Goal: Task Accomplishment & Management: Complete application form

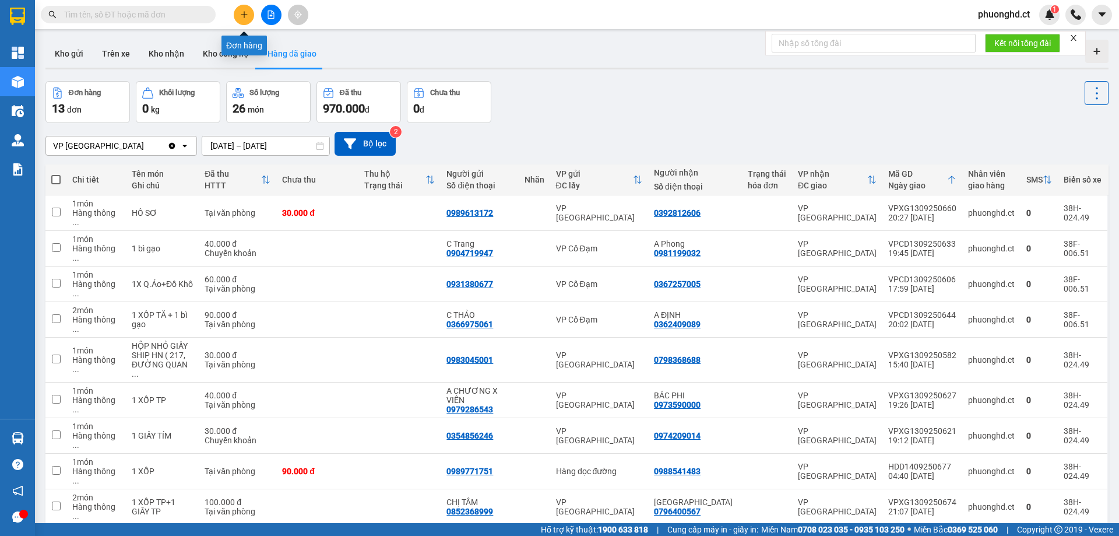
click at [244, 21] on button at bounding box center [244, 15] width 20 height 20
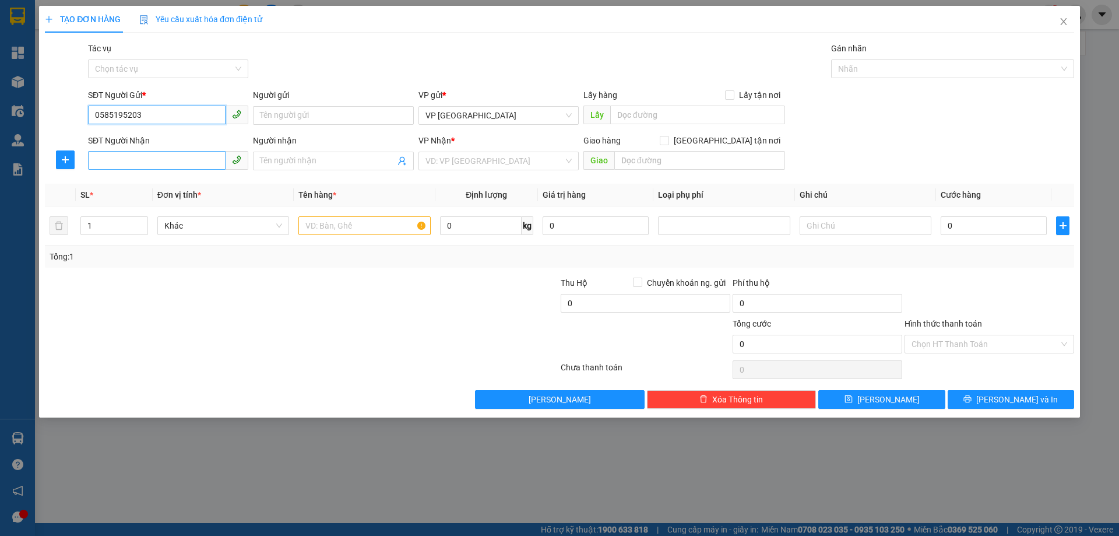
type input "0585195203"
click at [201, 161] on input "SĐT Người Nhận" at bounding box center [157, 160] width 138 height 19
type input "0918608789"
click at [208, 185] on div "0918608789 - chị thúy" at bounding box center [168, 184] width 146 height 13
type input "chị thúy"
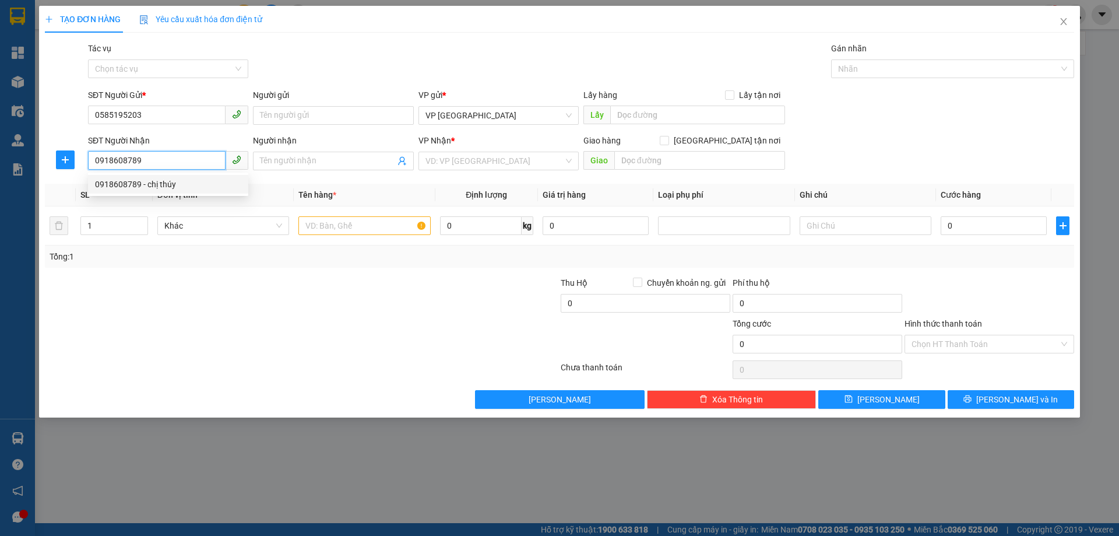
type input "[PERSON_NAME]"
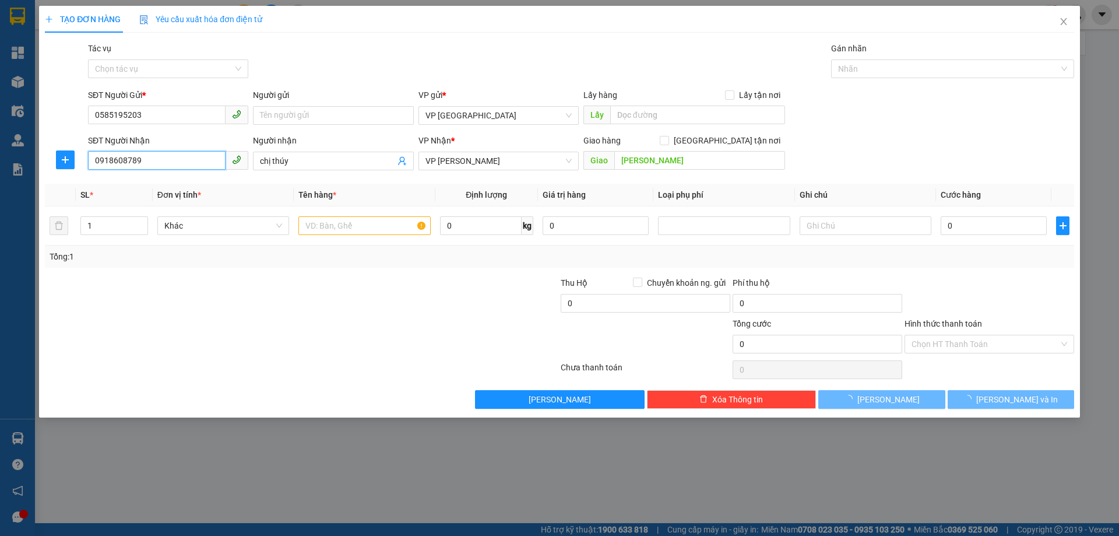
type input "200.000"
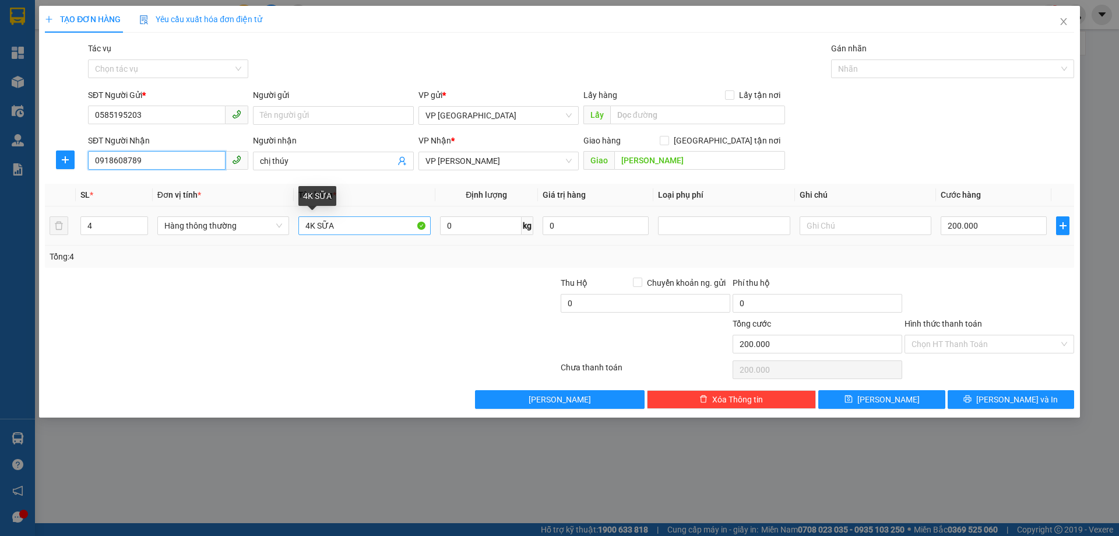
type input "0918608789"
click at [307, 224] on input "4K SỮA" at bounding box center [364, 225] width 132 height 19
type input "2K SỮA"
click at [982, 230] on input "200.000" at bounding box center [994, 225] width 106 height 19
type input "0"
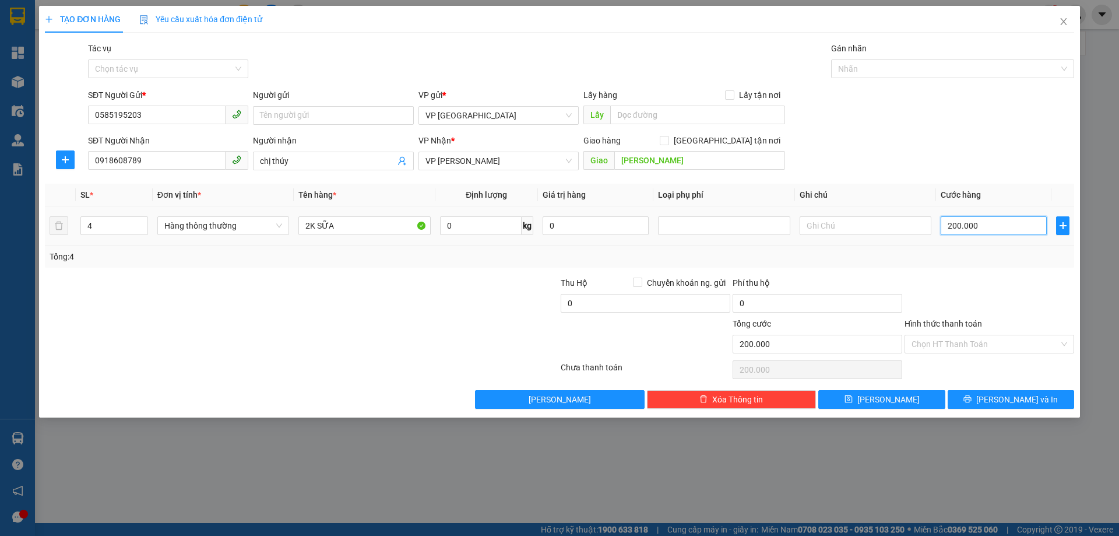
type input "0"
type input "80"
type input "800"
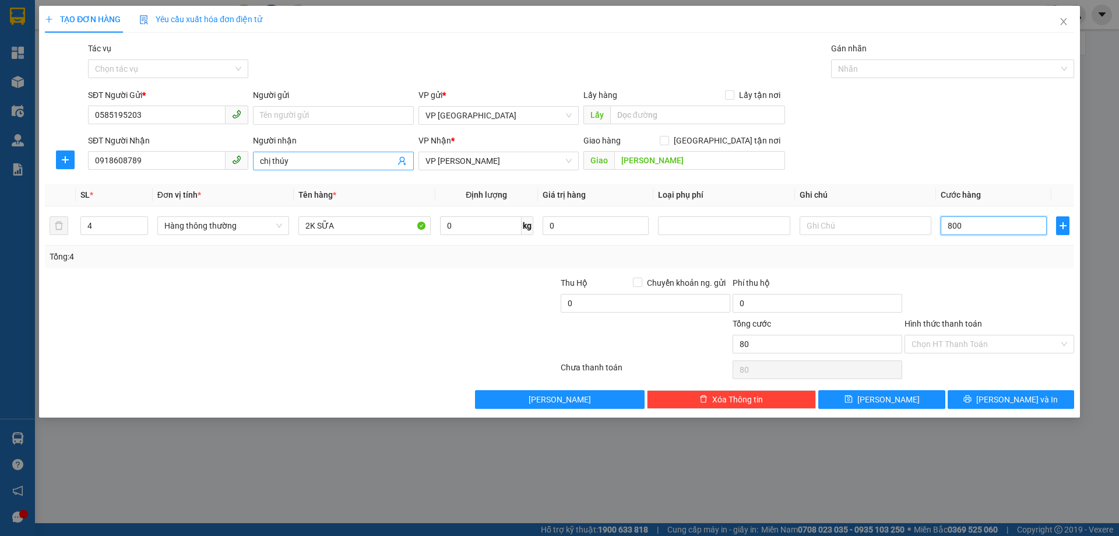
type input "800"
type input "80"
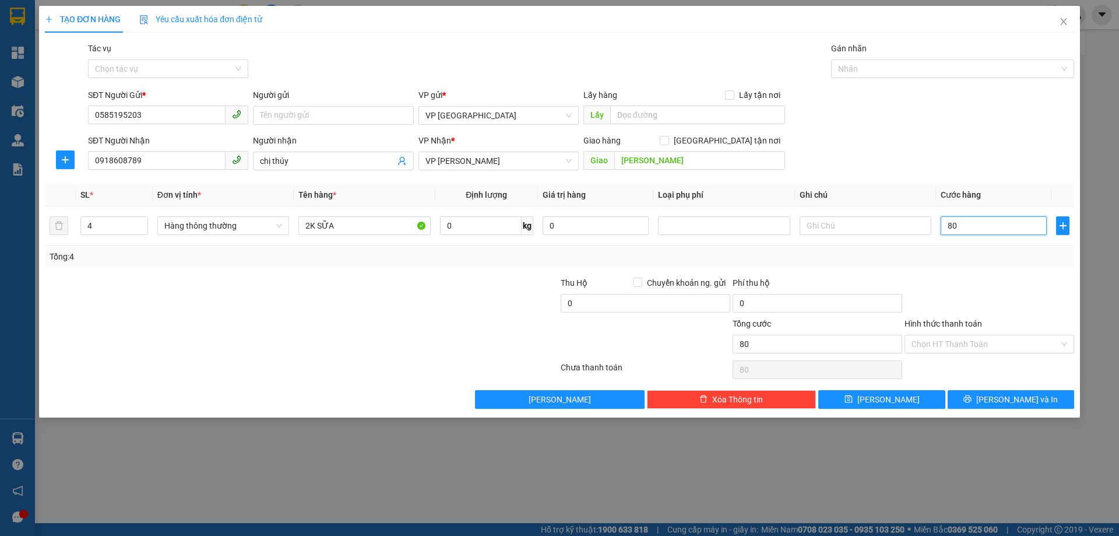
type input "0"
type input "90"
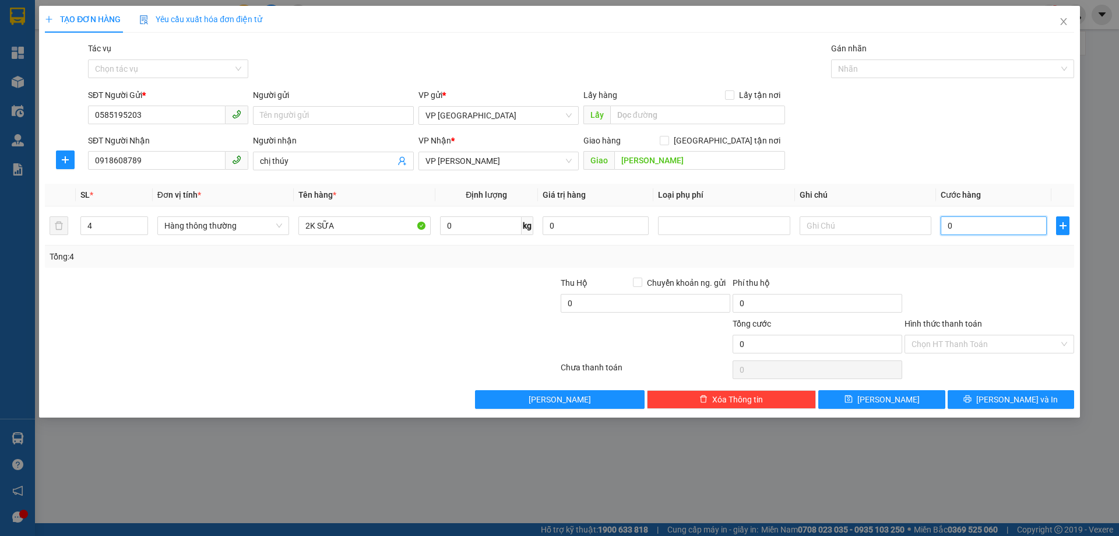
type input "90"
type input "900"
type input "90"
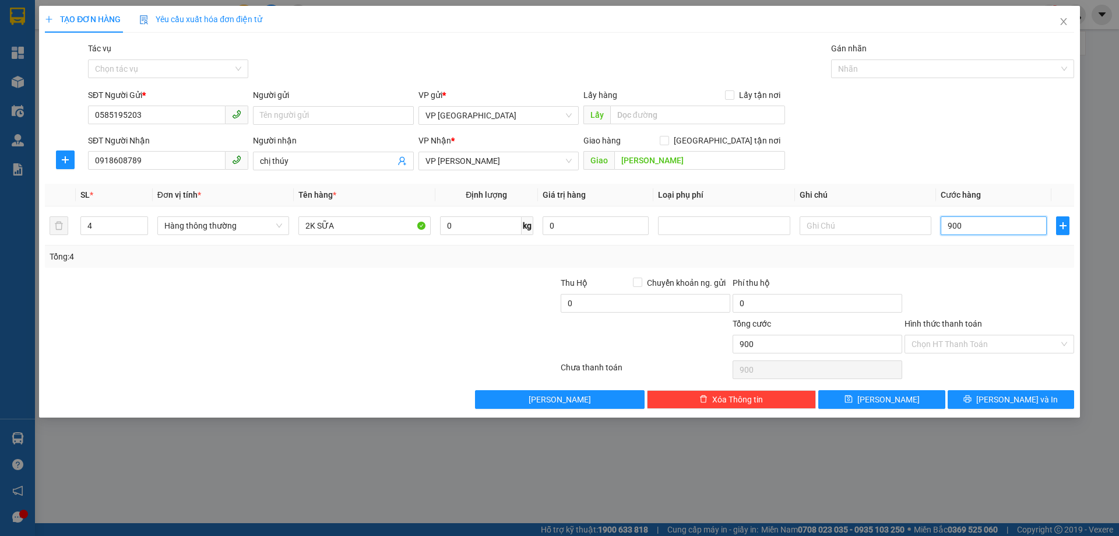
type input "90"
type input "90.000"
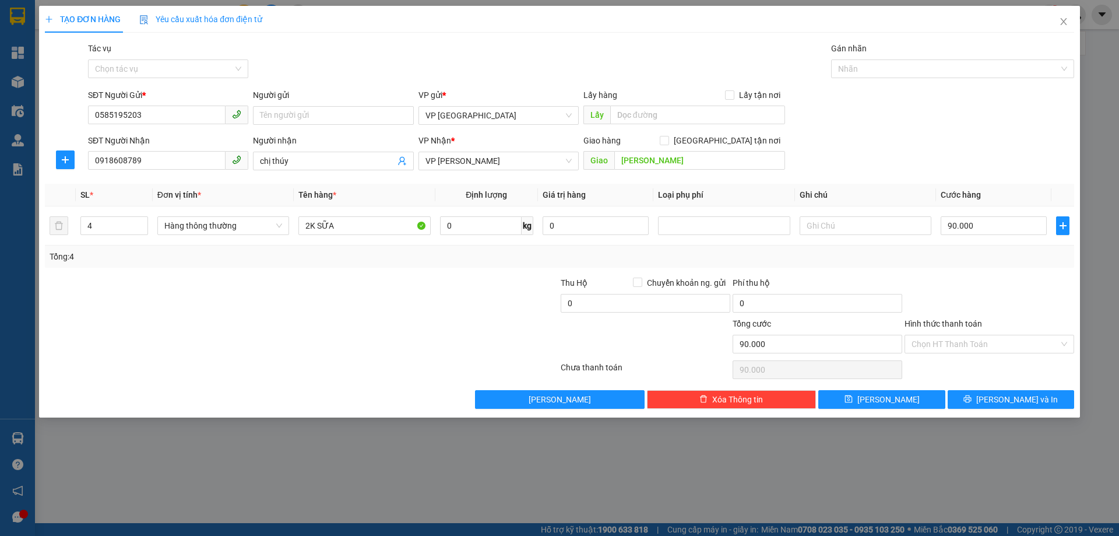
click at [1003, 109] on div "SĐT Người Gửi * 0585195203 Người gửi Tên người gửi VP gửi * VP [GEOGRAPHIC_DATA…" at bounding box center [581, 109] width 991 height 41
click at [1009, 403] on span "[PERSON_NAME] và In" at bounding box center [1018, 399] width 82 height 13
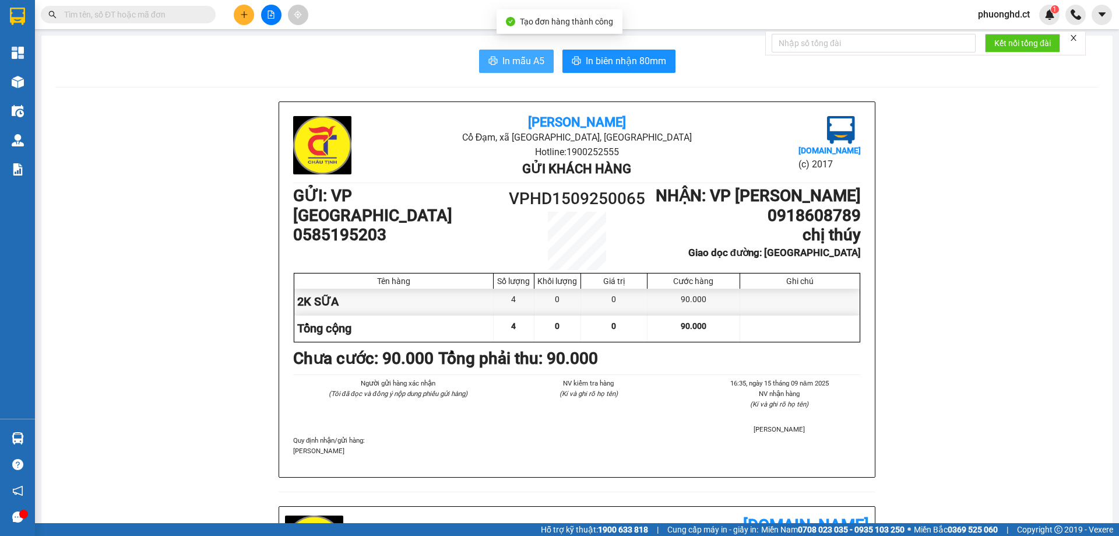
click at [538, 68] on span "In mẫu A5" at bounding box center [524, 61] width 42 height 15
click at [247, 12] on icon "plus" at bounding box center [244, 14] width 8 height 8
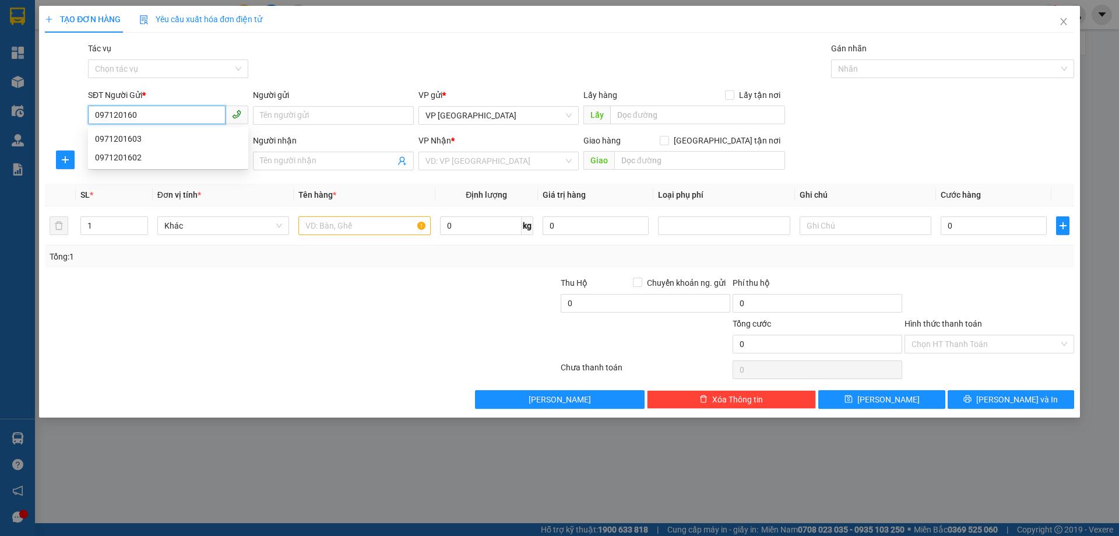
type input "0971201602"
click at [209, 134] on div "0971201602" at bounding box center [168, 138] width 146 height 13
type input "0988747482"
type input "CẦU ĐÁ CƯƠNG GIÁN"
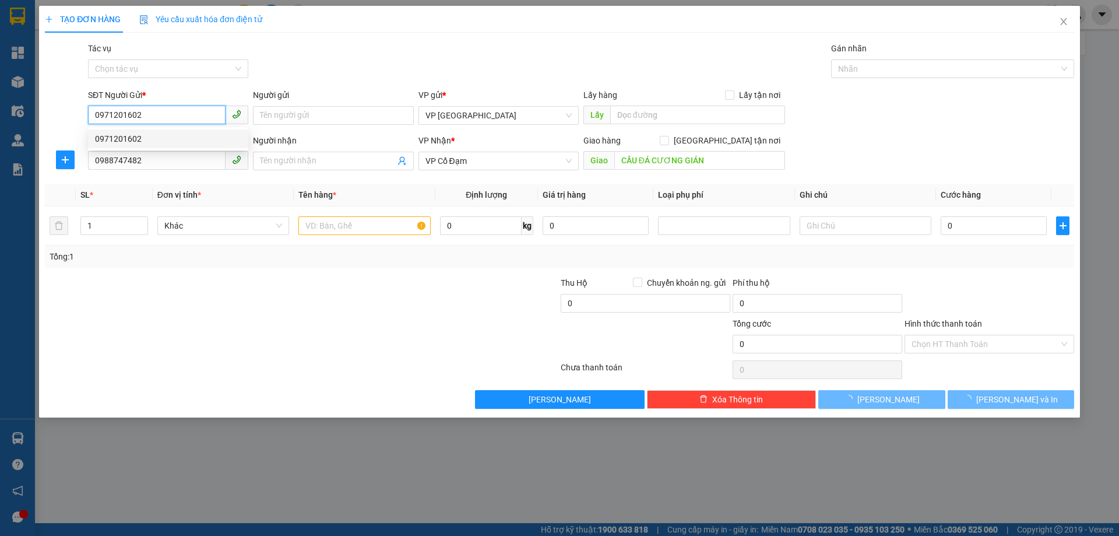
type input "100.000"
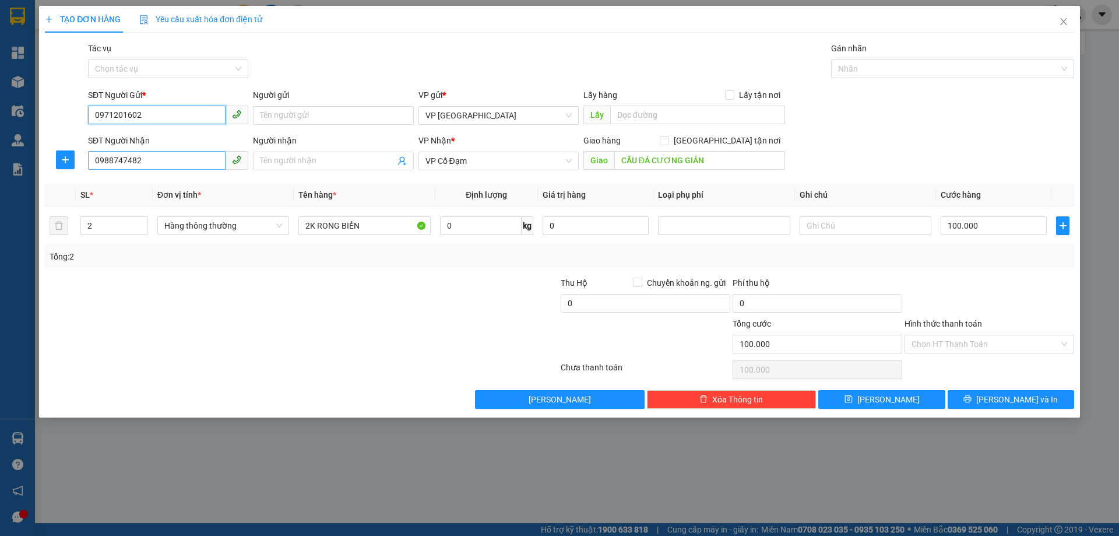
type input "0971201602"
drag, startPoint x: 150, startPoint y: 165, endPoint x: 59, endPoint y: 163, distance: 91.0
click at [59, 163] on div "SĐT Người Nhận 0988747482 Người nhận Tên người nhận VP Nhận * VP Cổ Đạm Giao hà…" at bounding box center [560, 154] width 1032 height 41
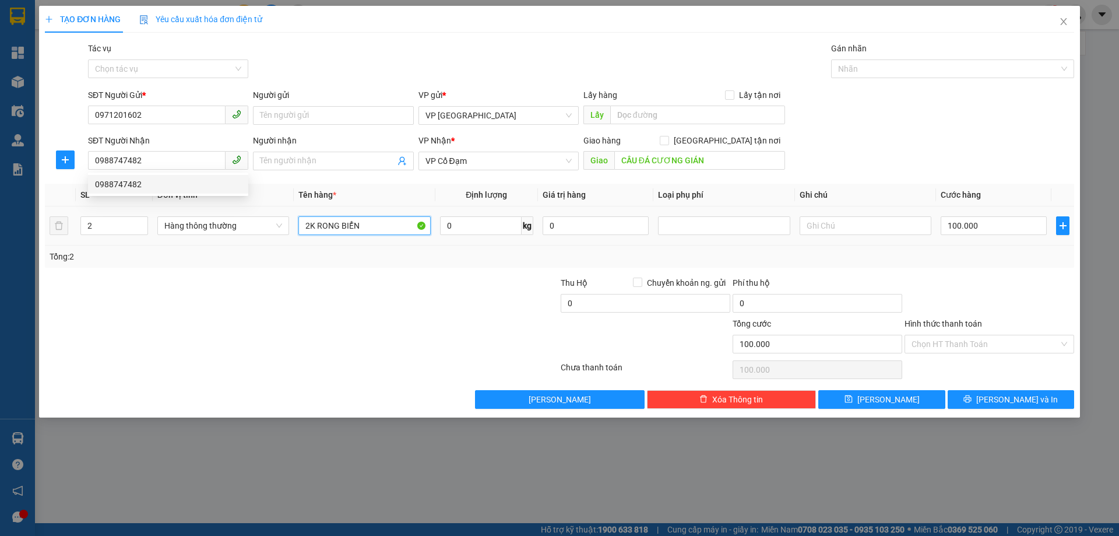
click at [356, 225] on input "2K RONG BIỂN" at bounding box center [364, 225] width 132 height 19
drag, startPoint x: 308, startPoint y: 228, endPoint x: 299, endPoint y: 228, distance: 9.3
click at [299, 228] on input "2K RONG BIỂN" at bounding box center [364, 225] width 132 height 19
drag, startPoint x: 366, startPoint y: 223, endPoint x: 317, endPoint y: 227, distance: 49.1
click at [317, 227] on input "1K RONG BIỂN" at bounding box center [364, 225] width 132 height 19
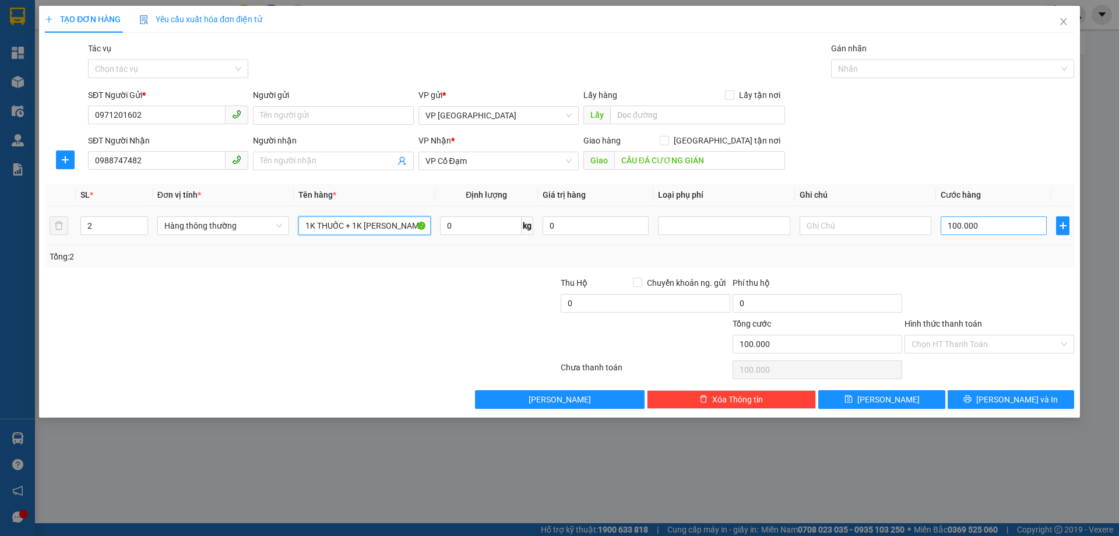
type input "1K THUỐC + 1K [PERSON_NAME]"
click at [1004, 228] on input "100.000" at bounding box center [994, 225] width 106 height 19
type input "0"
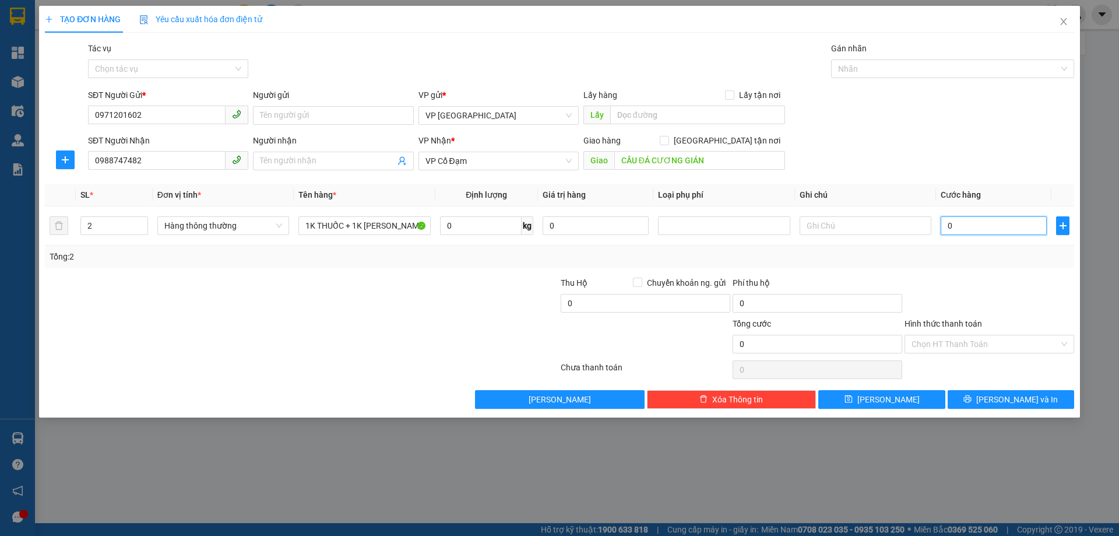
type input "1"
type input "01"
type input "10"
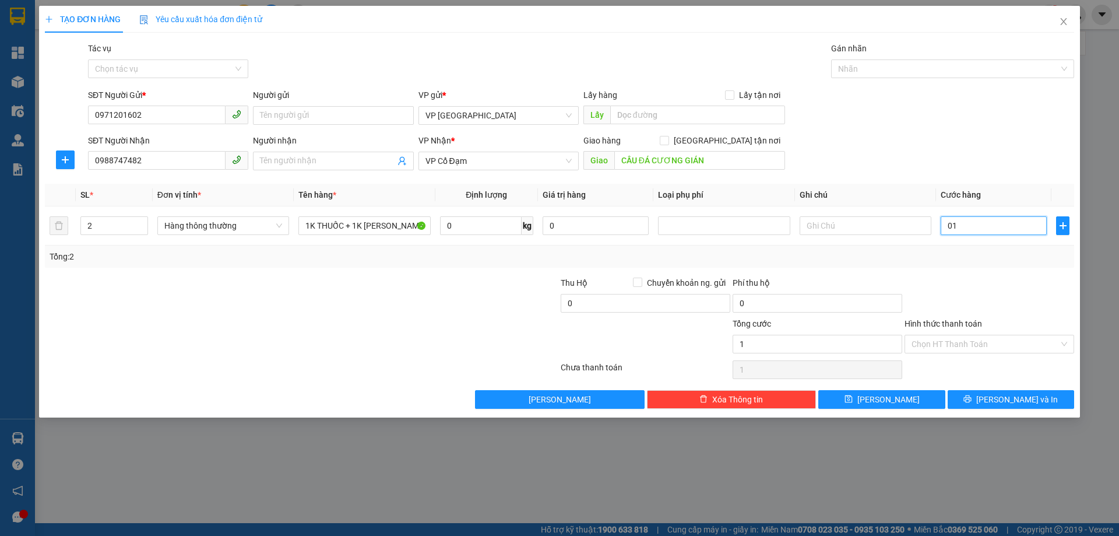
type input "010"
type input "1"
type input "01"
type input "0"
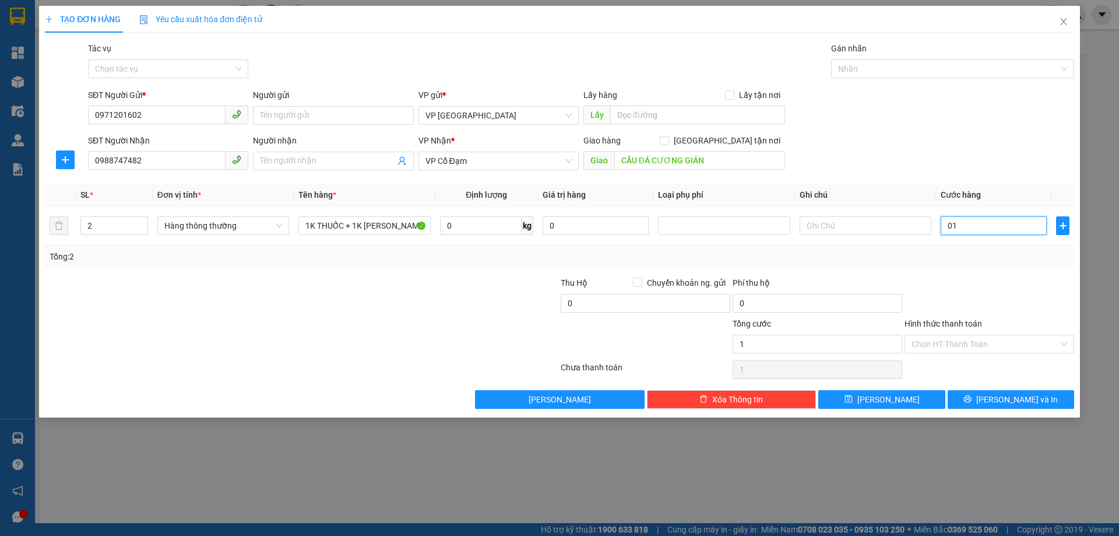
type input "0"
type input "8"
type input "08"
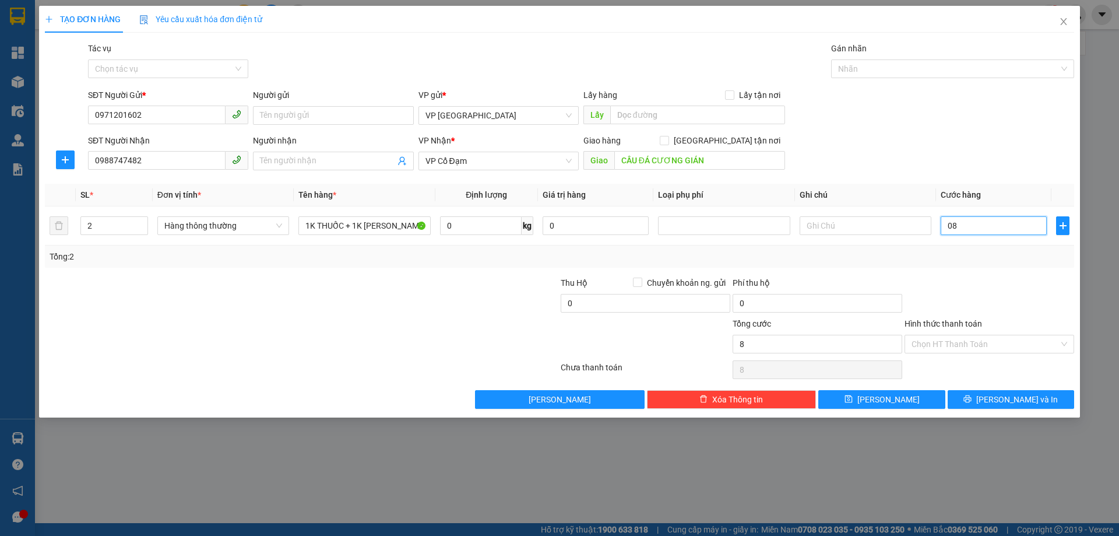
type input "80"
type input "080"
type input "80.000"
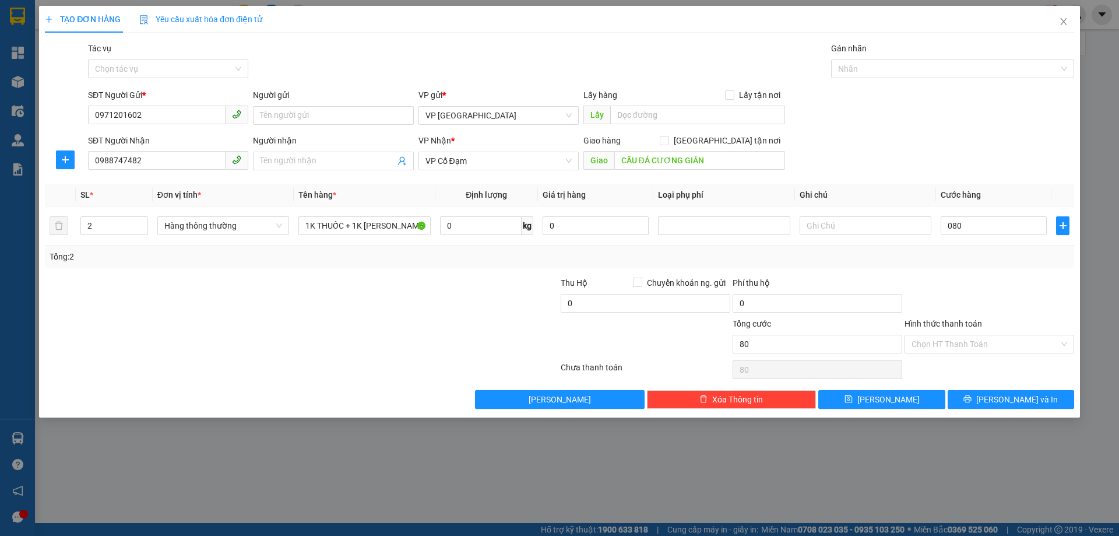
type input "80.000"
click at [923, 139] on div "SĐT Người Nhận 0988747482 Người nhận Tên người nhận VP Nhận * VP Cổ Đạm Giao hà…" at bounding box center [581, 154] width 991 height 41
click at [984, 395] on button "[PERSON_NAME] và In" at bounding box center [1011, 399] width 127 height 19
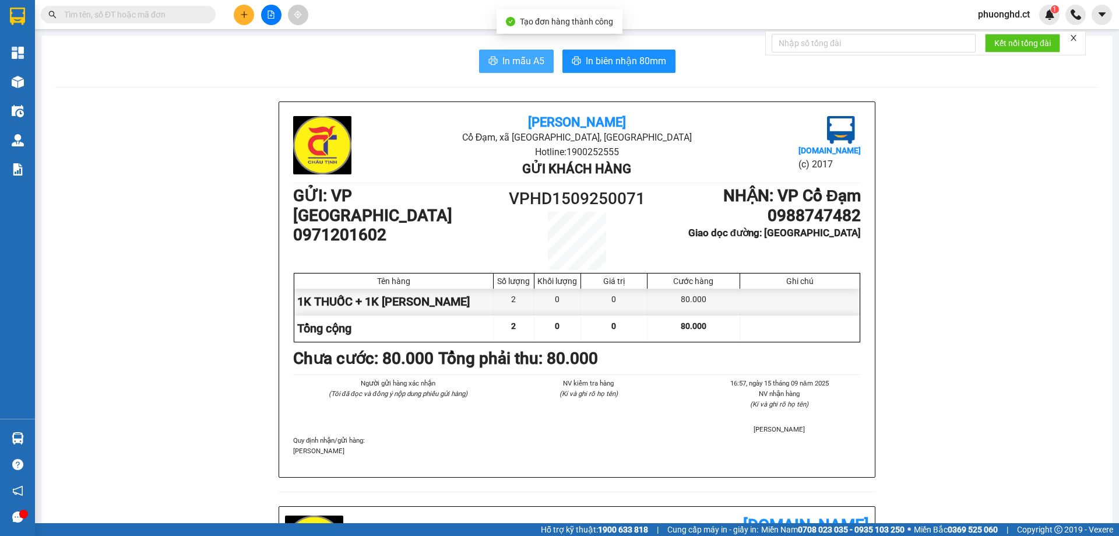
click at [511, 55] on span "In mẫu A5" at bounding box center [524, 61] width 42 height 15
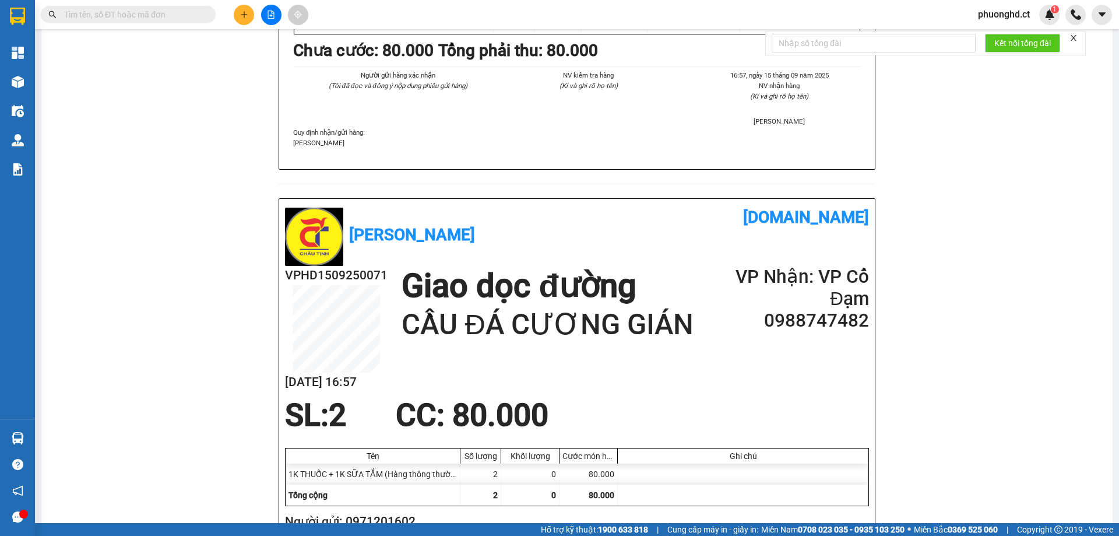
scroll to position [175, 0]
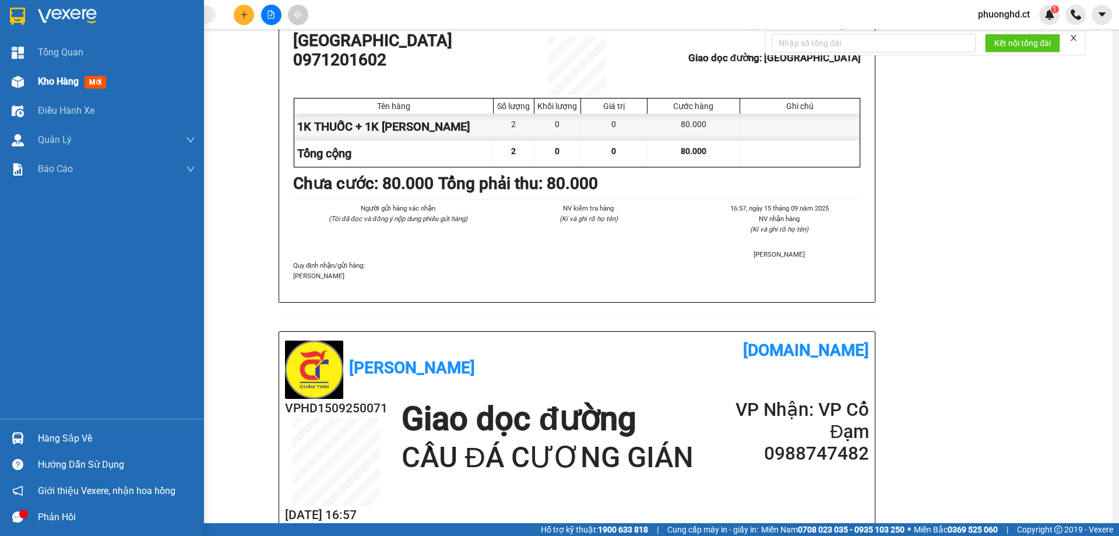
click at [59, 86] on span "Kho hàng" at bounding box center [58, 81] width 41 height 11
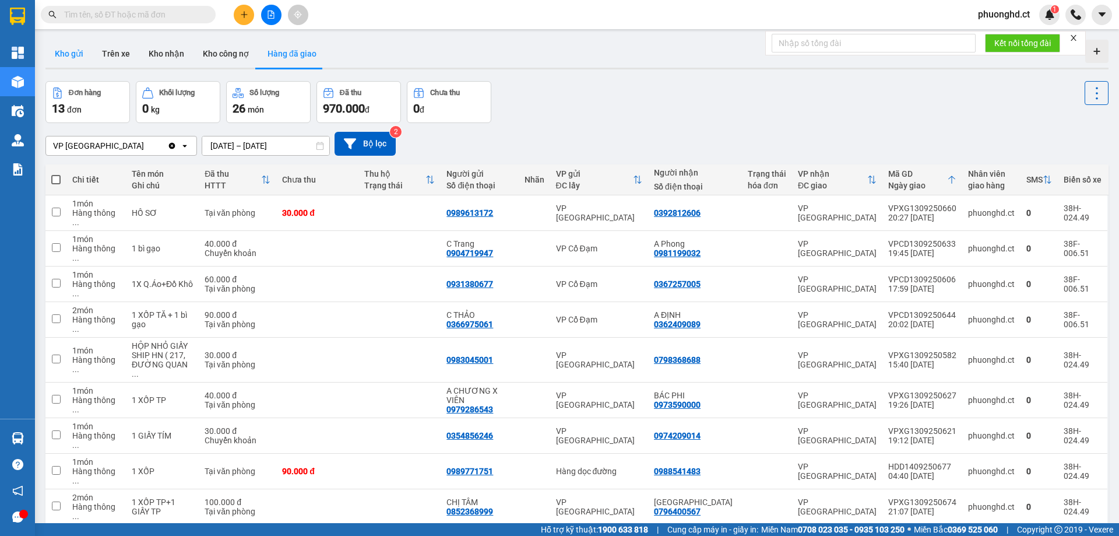
click at [73, 59] on button "Kho gửi" at bounding box center [68, 54] width 47 height 28
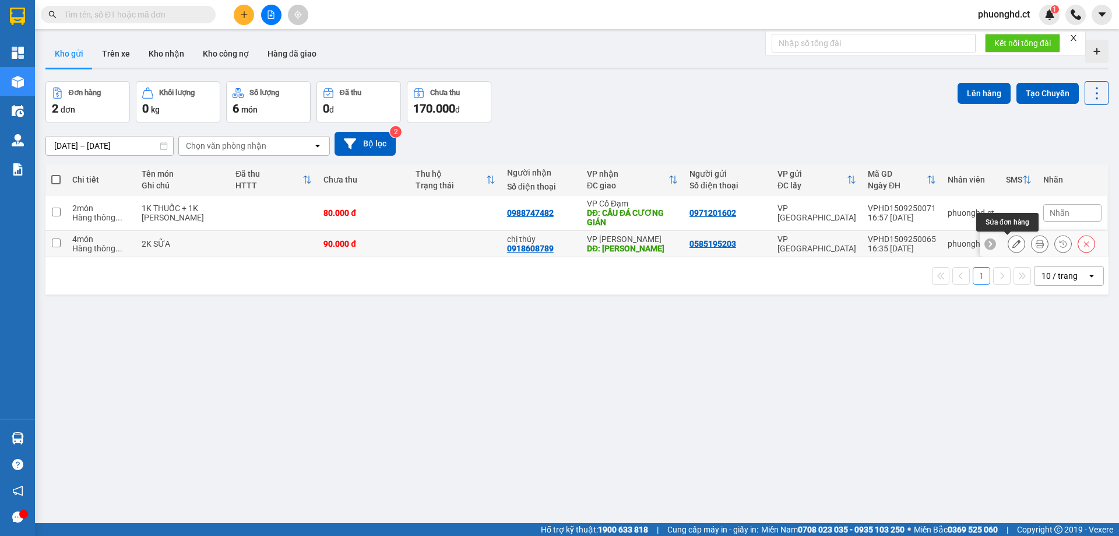
click at [1013, 244] on icon at bounding box center [1017, 244] width 8 height 8
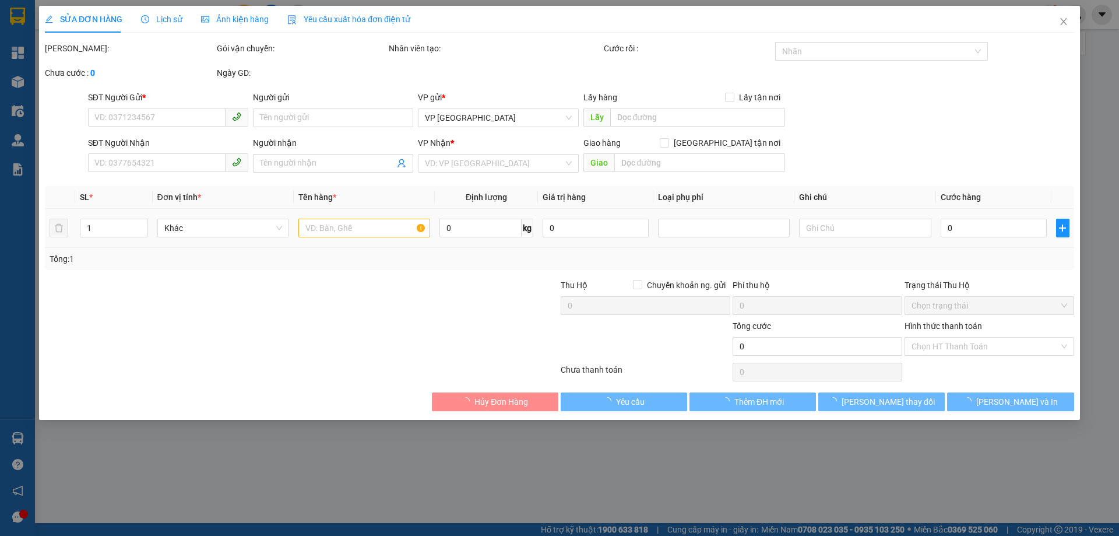
type input "0585195203"
type input "0918608789"
type input "chị thúy"
type input "[PERSON_NAME]"
type input "90.000"
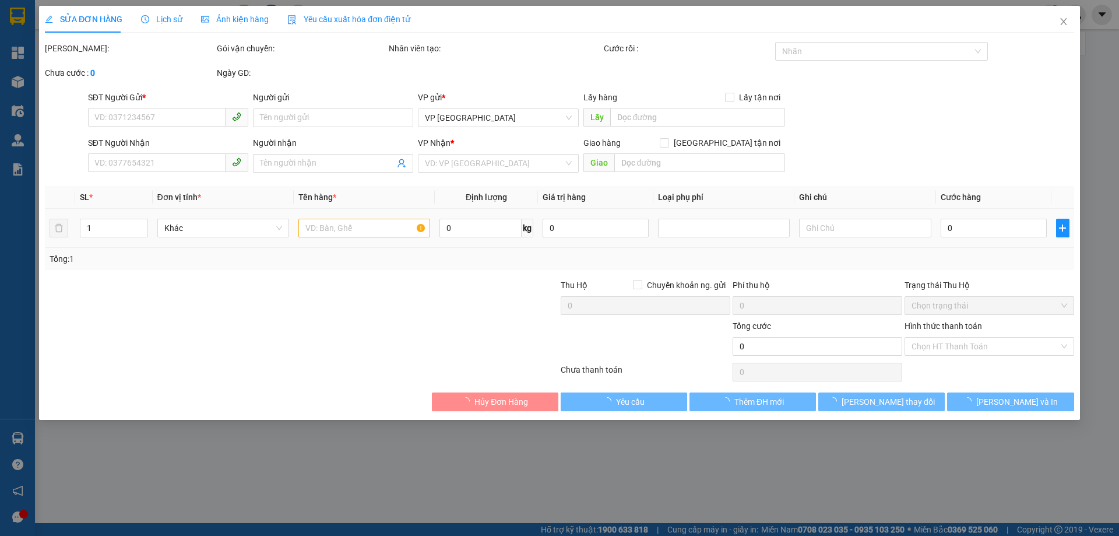
type input "90.000"
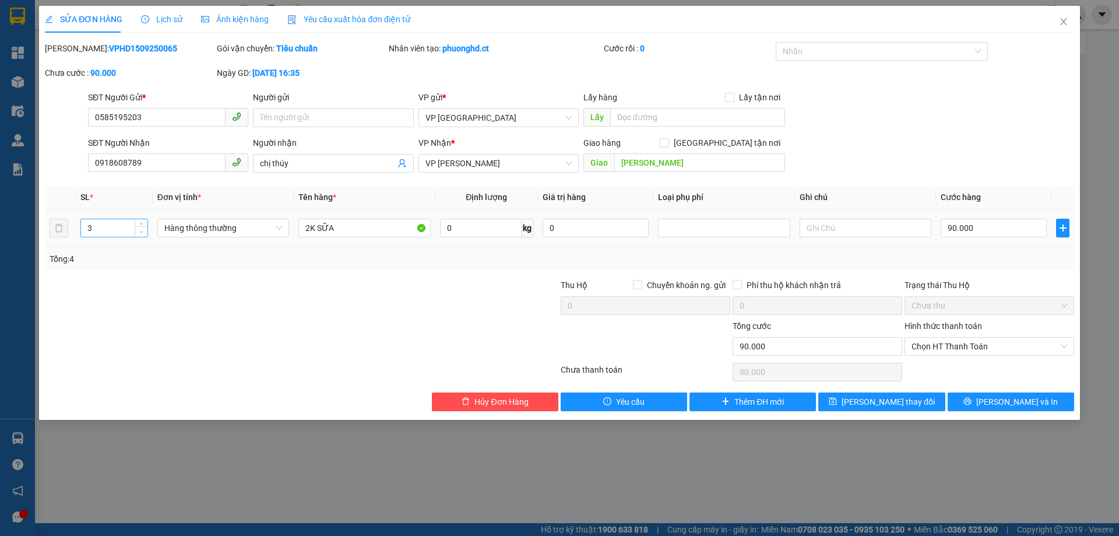
click at [145, 234] on span "Decrease Value" at bounding box center [141, 231] width 13 height 10
type input "2"
click at [145, 234] on span "Decrease Value" at bounding box center [141, 231] width 13 height 10
click at [1002, 409] on button "[PERSON_NAME] và In" at bounding box center [1011, 401] width 127 height 19
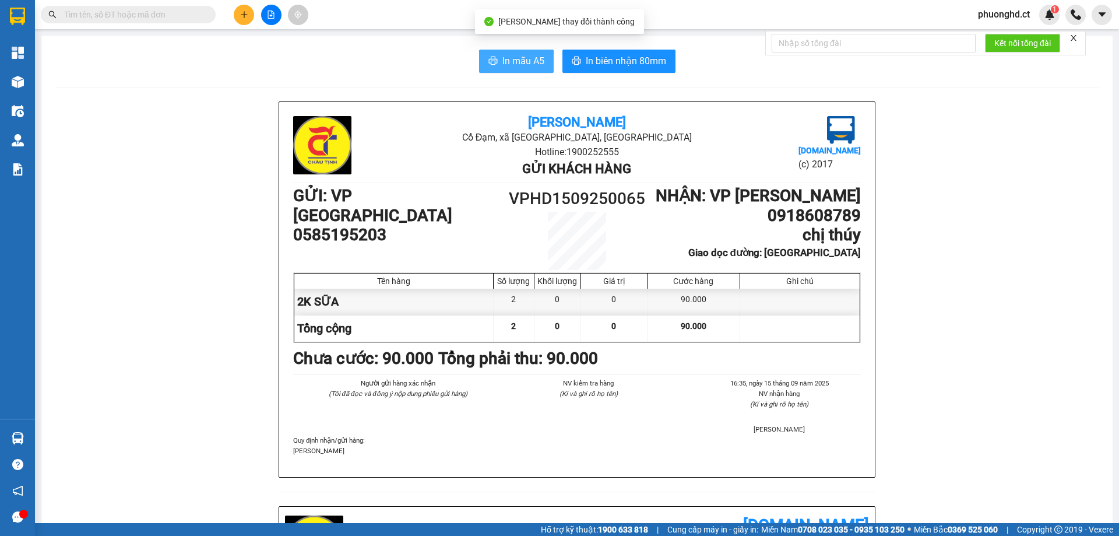
click at [517, 64] on span "In mẫu A5" at bounding box center [524, 61] width 42 height 15
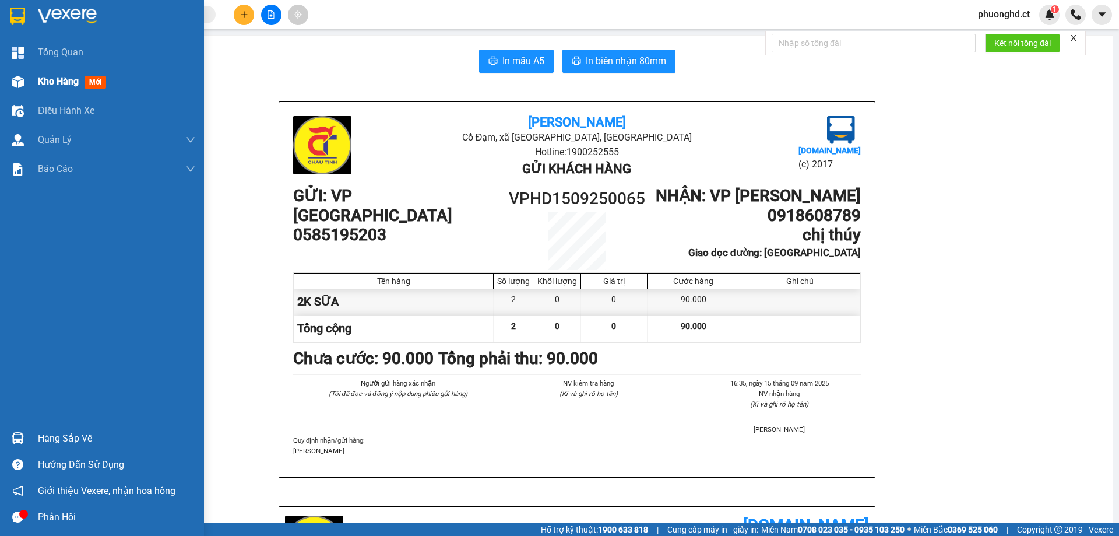
click at [20, 74] on div at bounding box center [18, 82] width 20 height 20
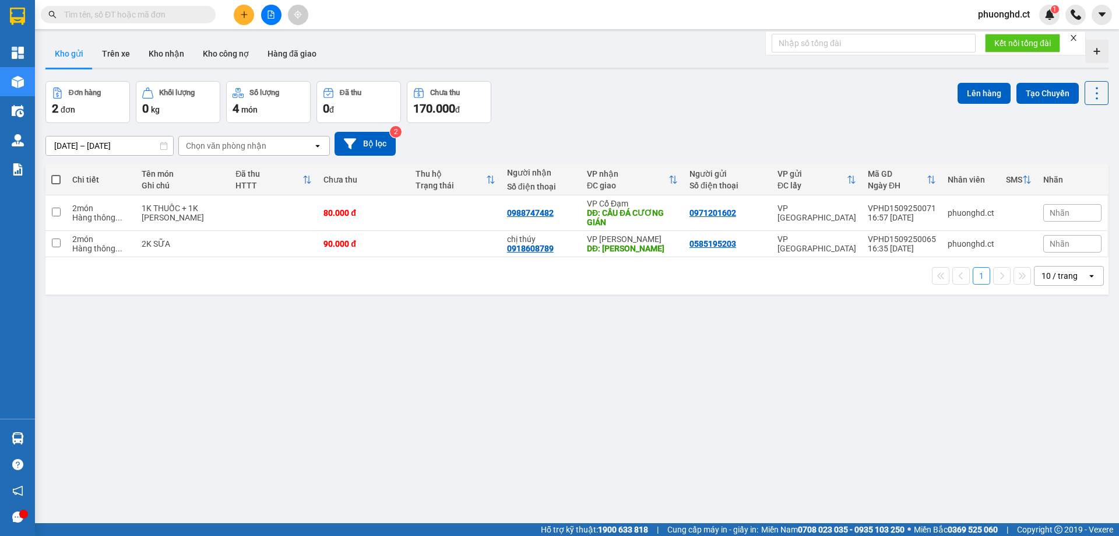
click at [154, 22] on span at bounding box center [128, 14] width 175 height 17
click at [155, 19] on input "text" at bounding box center [133, 14] width 138 height 13
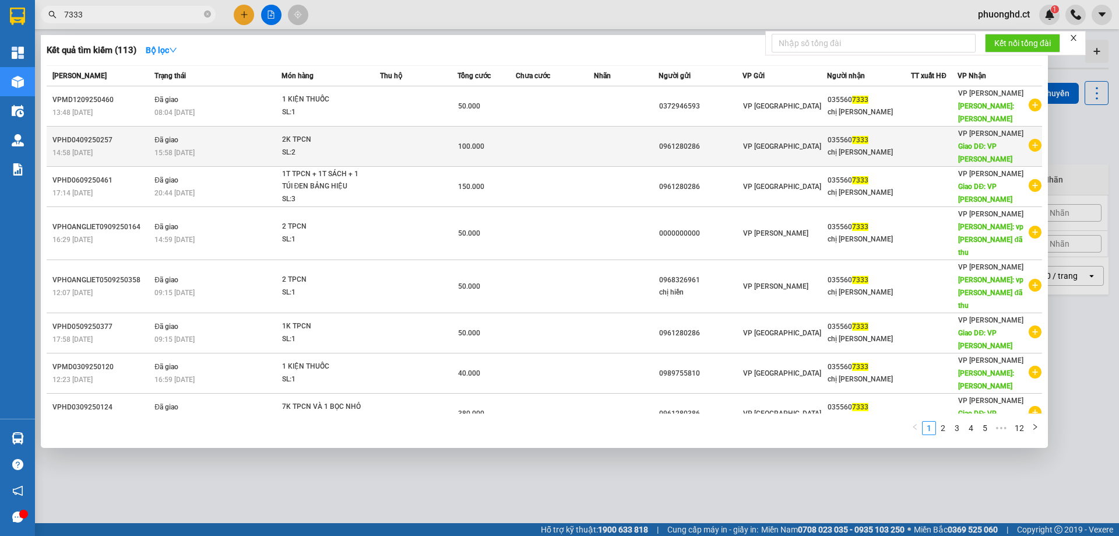
type input "7333"
click at [1030, 139] on icon "plus-circle" at bounding box center [1035, 145] width 13 height 13
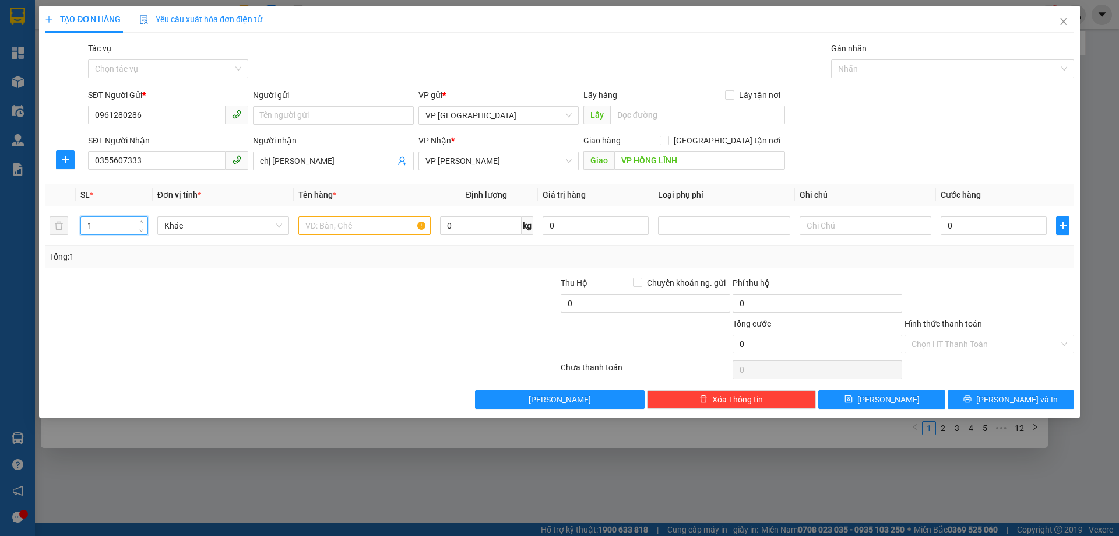
drag, startPoint x: 31, startPoint y: 232, endPoint x: 5, endPoint y: 234, distance: 25.8
click at [5, 234] on div "TẠO ĐƠN HÀNG Yêu cầu xuất hóa đơn điện tử Transit Pickup Surcharge Ids Transit …" at bounding box center [559, 268] width 1119 height 536
type input "7"
click at [342, 222] on input "text" at bounding box center [364, 225] width 132 height 19
type input "7K TPCN"
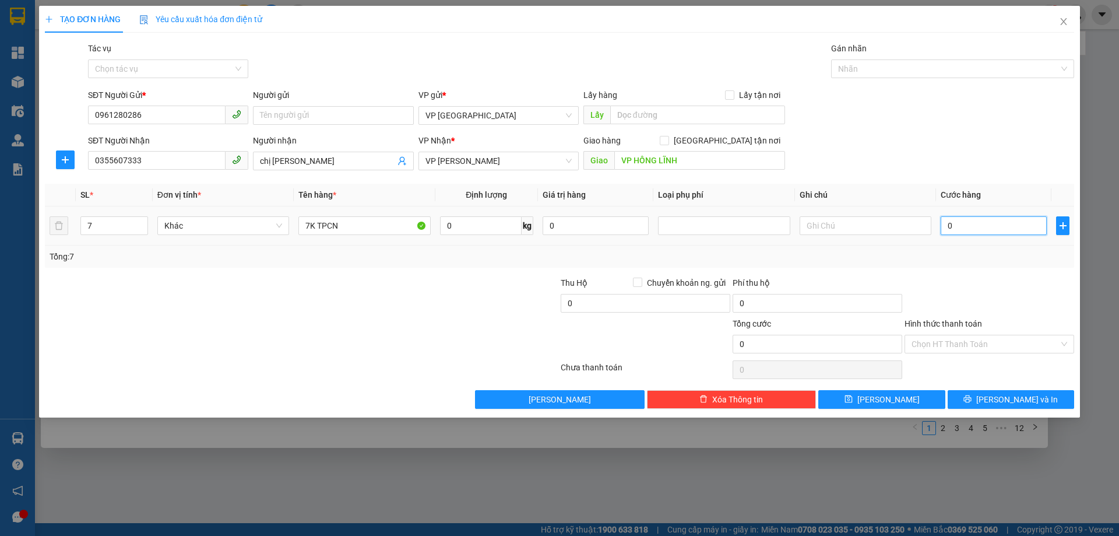
click at [948, 224] on input "0" at bounding box center [994, 225] width 106 height 19
type input "30"
type input "350"
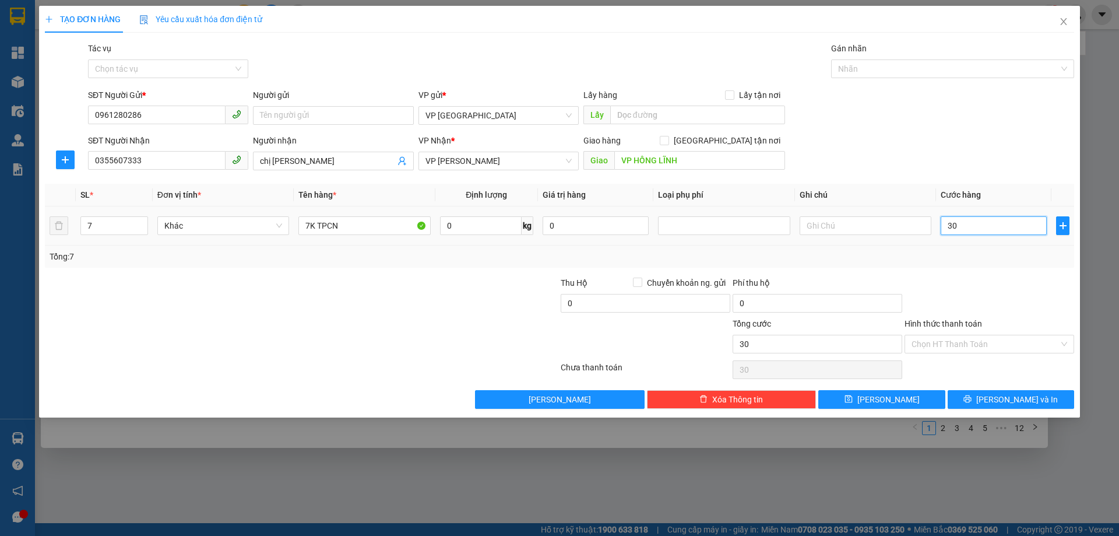
type input "350"
type input "350.000"
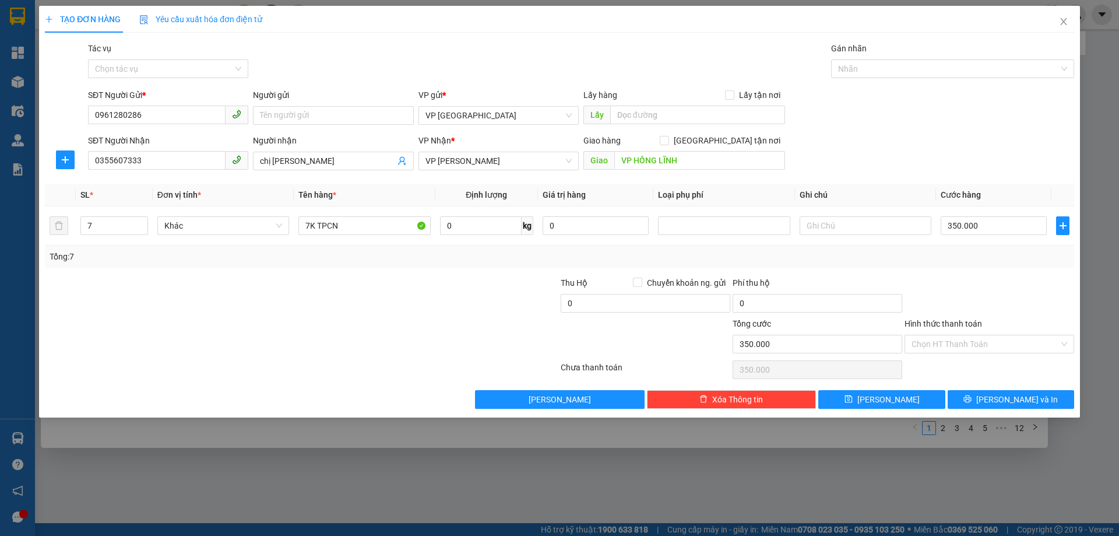
click at [928, 170] on div "SĐT Người Nhận 0355607333 Người nhận chị tuyết VP Nhận * VP [PERSON_NAME] Giao …" at bounding box center [581, 154] width 991 height 41
click at [1012, 399] on span "[PERSON_NAME] và In" at bounding box center [1018, 399] width 82 height 13
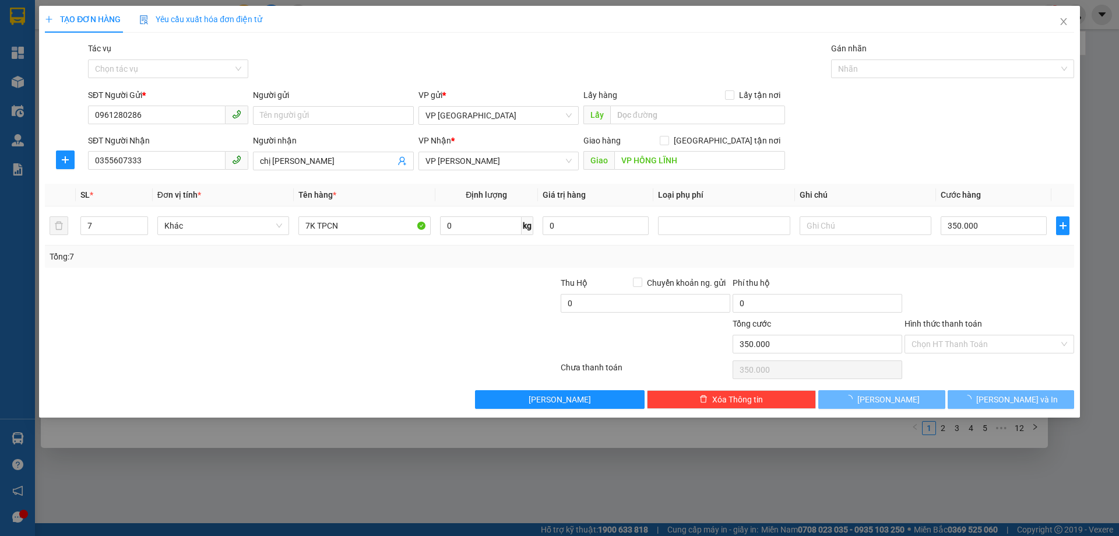
click at [972, 477] on div at bounding box center [559, 268] width 1119 height 536
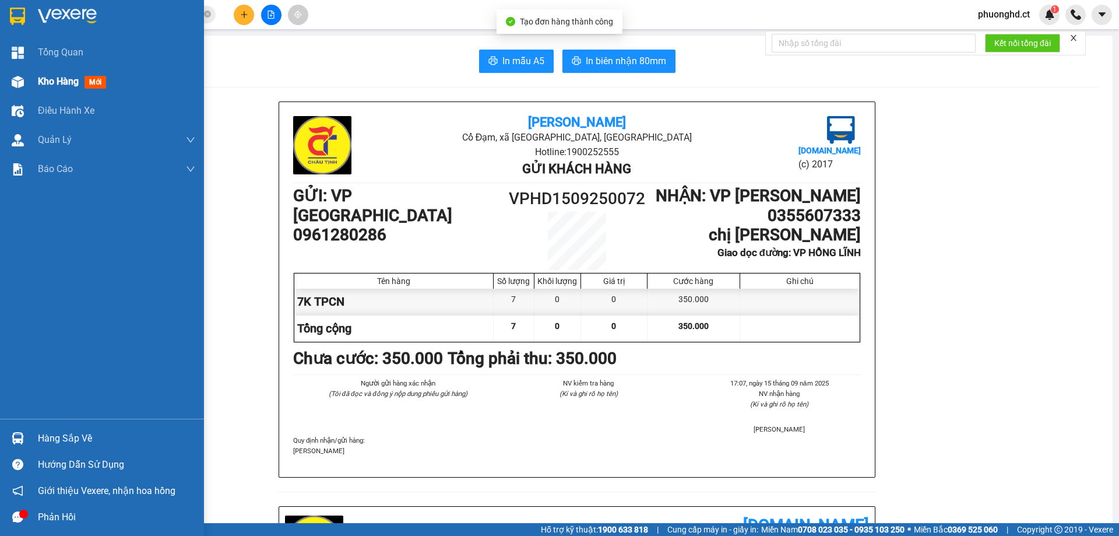
click at [32, 82] on div "Kho hàng mới" at bounding box center [102, 81] width 204 height 29
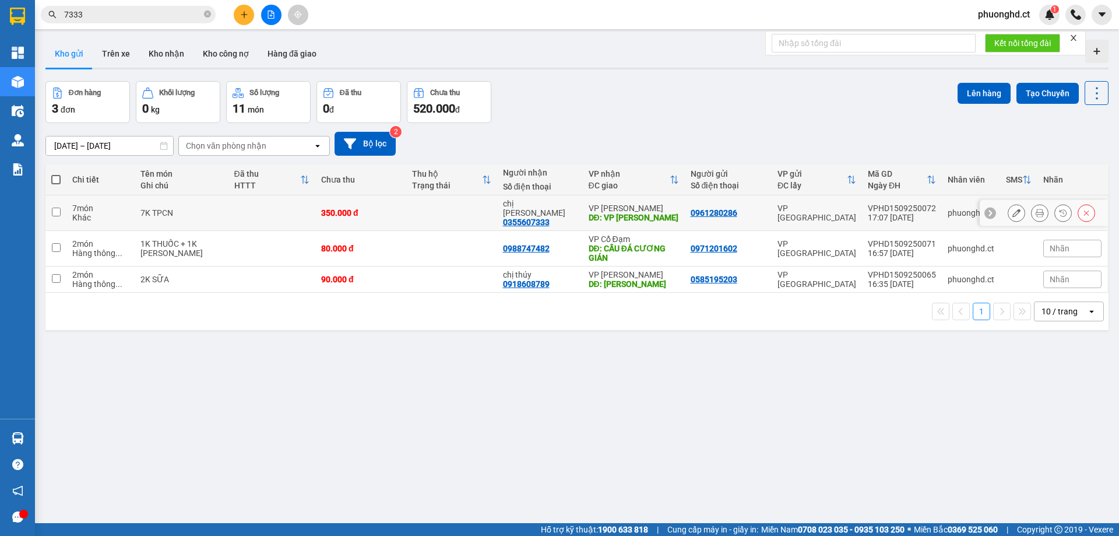
click at [1036, 209] on icon at bounding box center [1040, 213] width 8 height 8
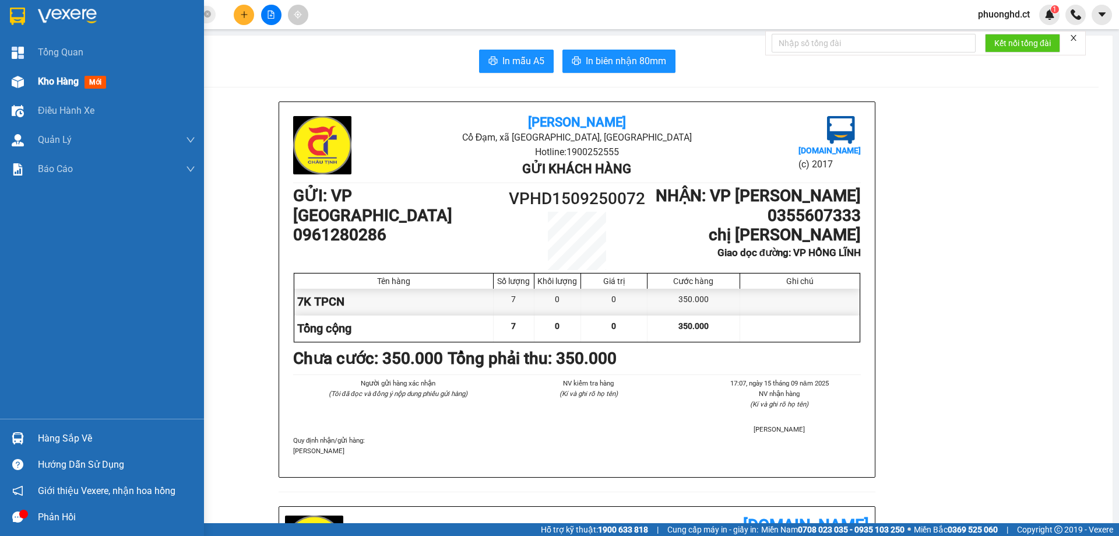
click at [22, 68] on div "Kho hàng mới" at bounding box center [102, 81] width 204 height 29
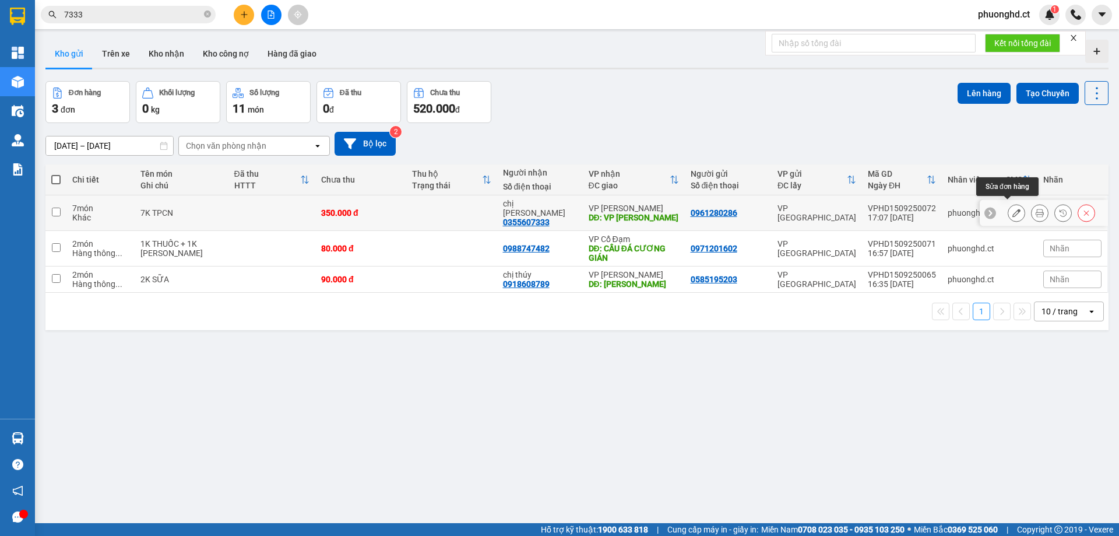
click at [1009, 210] on button at bounding box center [1017, 213] width 16 height 20
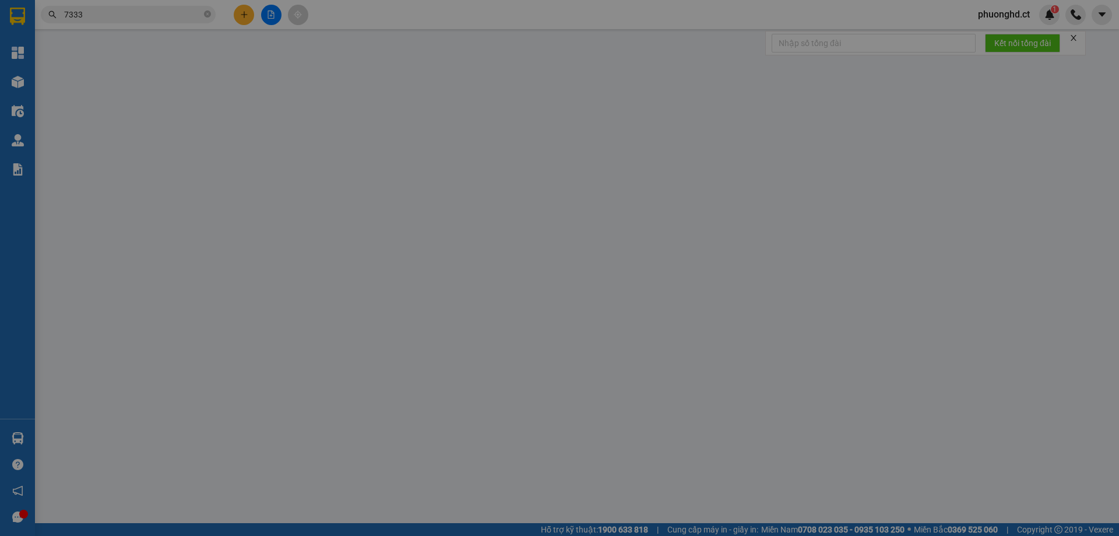
type input "0961280286"
type input "0355607333"
type input "chị [PERSON_NAME]"
type input "VP HỒNG LĨNH"
type input "350.000"
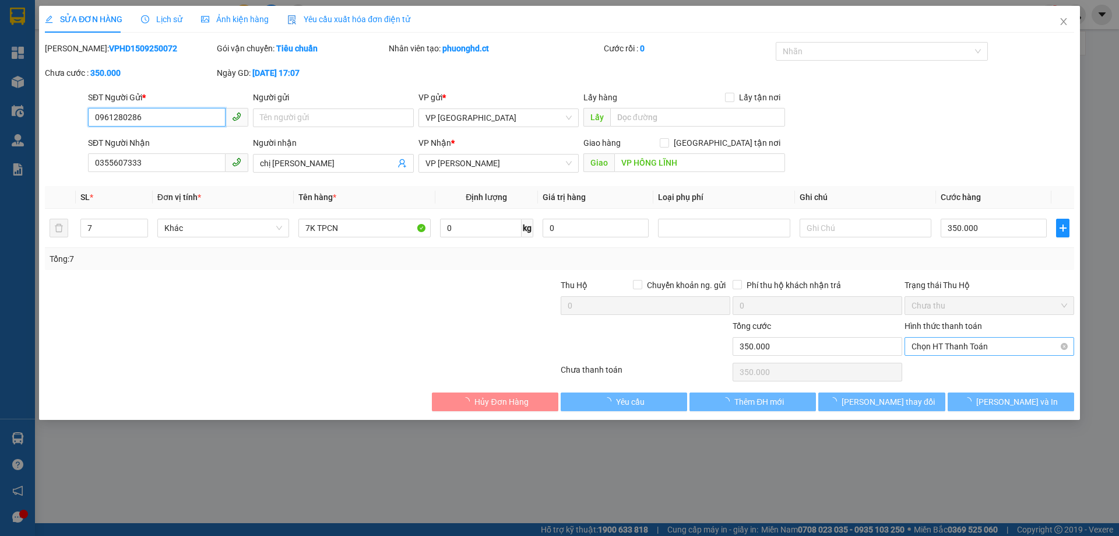
click at [974, 347] on span "Chọn HT Thanh Toán" at bounding box center [990, 346] width 156 height 17
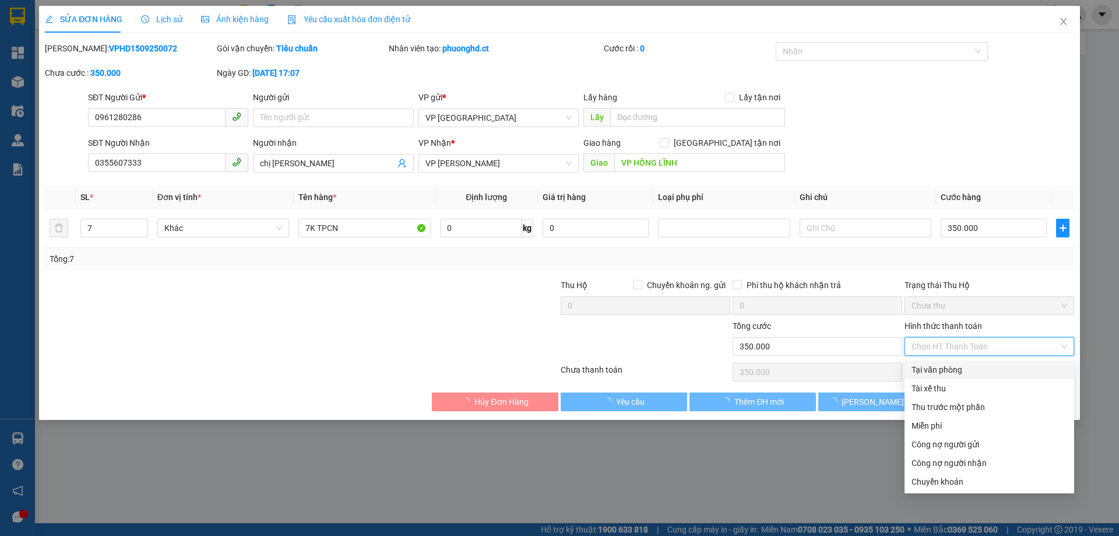
click at [972, 373] on div "Tại văn phòng" at bounding box center [990, 369] width 156 height 13
type input "0"
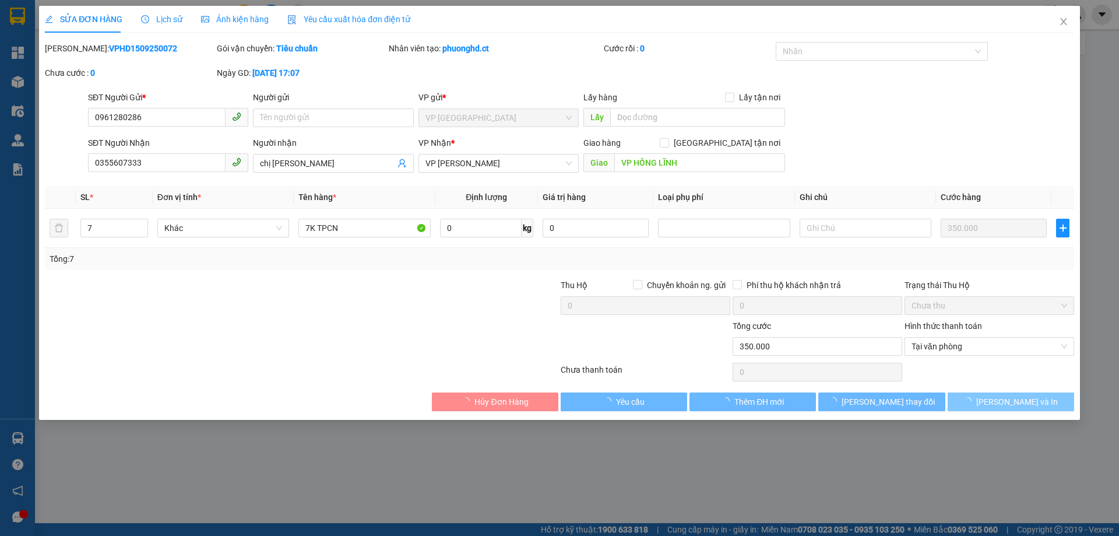
click at [997, 410] on button "[PERSON_NAME] và In" at bounding box center [1011, 401] width 127 height 19
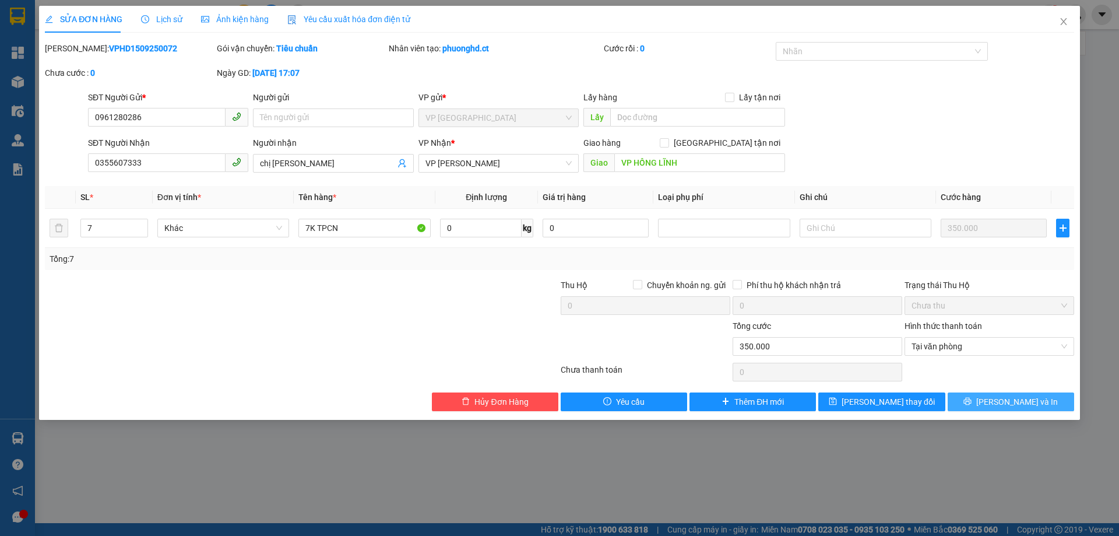
click at [1000, 402] on button "[PERSON_NAME] và In" at bounding box center [1011, 401] width 127 height 19
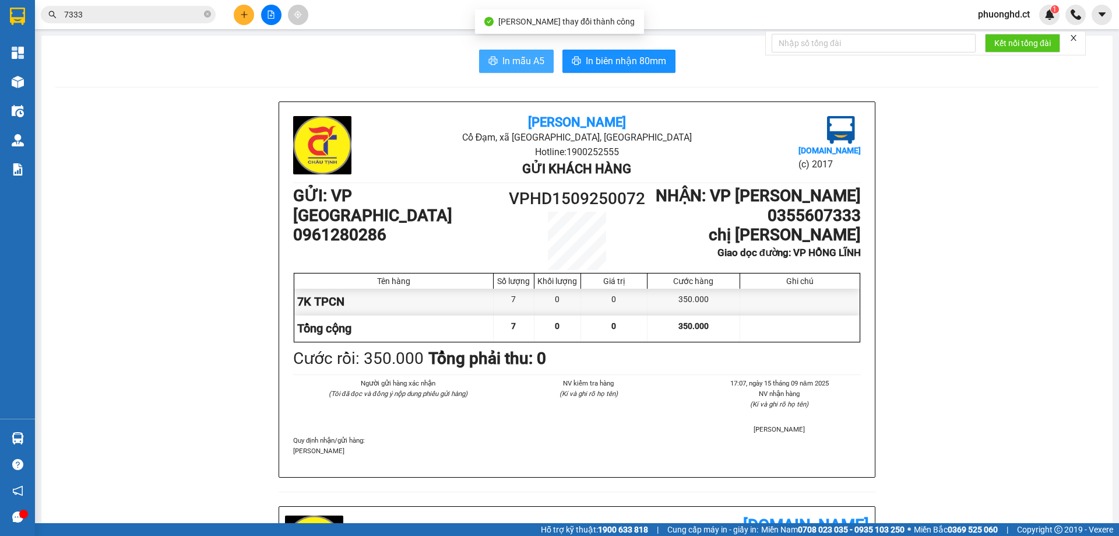
click at [534, 55] on span "In mẫu A5" at bounding box center [524, 61] width 42 height 15
